Goal: Understand process/instructions: Learn how to perform a task or action

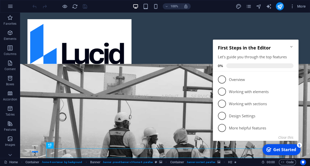
click at [288, 153] on div "checkmark Get Started 5" at bounding box center [281, 149] width 38 height 11
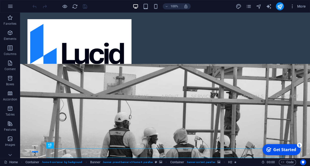
click at [288, 153] on div "checkmark Get Started 5" at bounding box center [281, 149] width 38 height 11
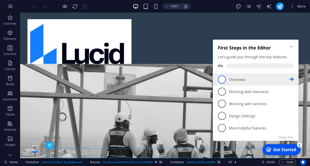
click at [222, 79] on span "1" at bounding box center [222, 79] width 8 height 8
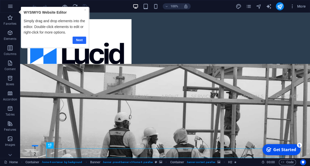
click at [80, 41] on link "Next" at bounding box center [79, 40] width 14 height 7
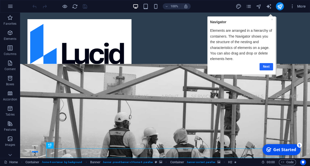
click at [267, 65] on link "Next" at bounding box center [266, 66] width 14 height 7
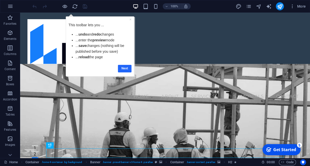
click at [126, 71] on link "Next" at bounding box center [125, 68] width 14 height 7
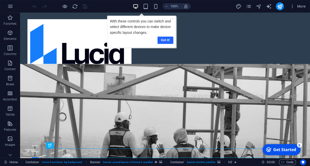
click at [165, 41] on link "Got it!" at bounding box center [165, 40] width 16 height 7
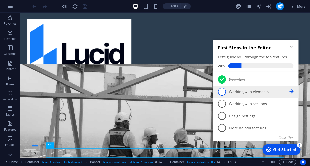
click at [223, 92] on span "2" at bounding box center [222, 91] width 8 height 8
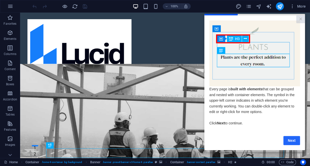
click at [290, 142] on link "Next" at bounding box center [291, 140] width 17 height 9
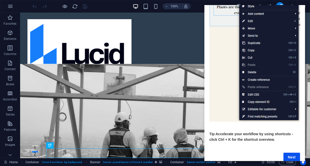
scroll to position [59, 0]
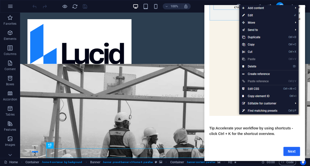
click at [289, 150] on link "Next" at bounding box center [291, 151] width 17 height 9
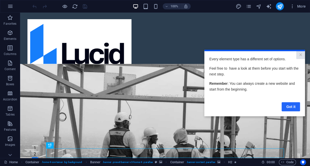
click at [291, 107] on link "Got it" at bounding box center [291, 106] width 18 height 9
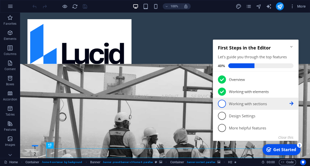
click at [222, 105] on span "3" at bounding box center [222, 103] width 8 height 8
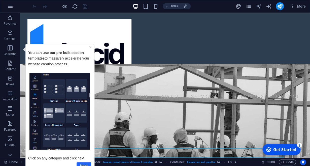
click at [84, 162] on link "Next" at bounding box center [84, 165] width 15 height 7
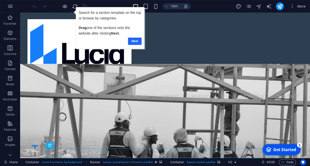
click at [136, 41] on link "Next" at bounding box center [135, 41] width 14 height 7
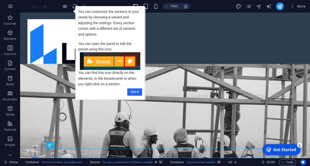
click at [135, 92] on link "Got it" at bounding box center [134, 91] width 15 height 7
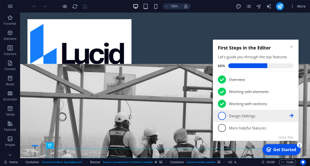
click at [224, 115] on span "4" at bounding box center [222, 116] width 8 height 8
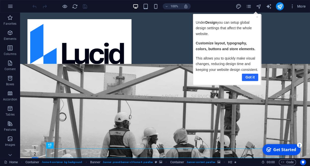
click at [250, 76] on link "Got it" at bounding box center [250, 76] width 16 height 7
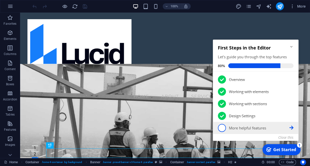
click at [223, 128] on span "5" at bounding box center [222, 128] width 8 height 8
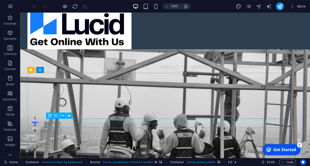
scroll to position [30, 0]
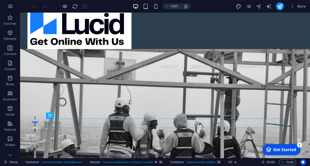
click at [279, 150] on div "Get Started" at bounding box center [284, 150] width 23 height 6
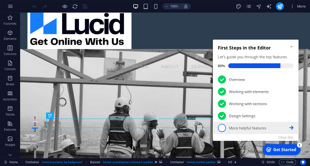
click at [224, 127] on span "5" at bounding box center [222, 128] width 8 height 8
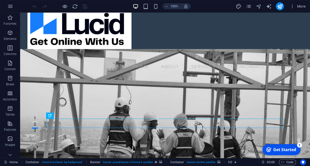
click at [297, 146] on div "checkmark Get Started 1" at bounding box center [281, 149] width 38 height 11
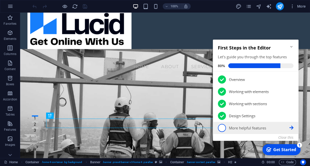
click at [288, 129] on p "More helpful features - incomplete" at bounding box center [259, 127] width 60 height 5
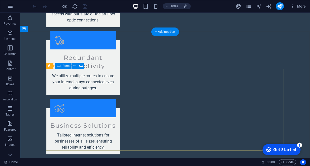
scroll to position [1031, 0]
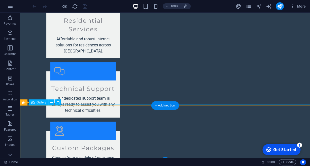
scroll to position [1195, 0]
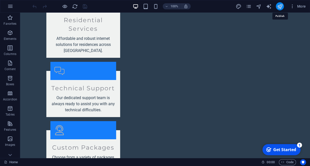
click at [282, 8] on icon "publish" at bounding box center [280, 7] width 6 height 6
